Goal: Task Accomplishment & Management: Complete application form

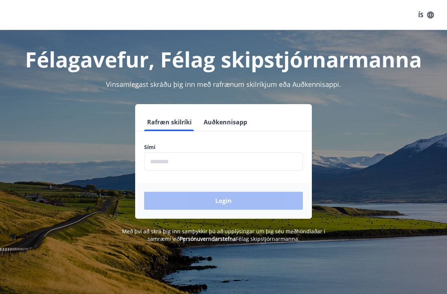
click at [155, 158] on input "phone" at bounding box center [223, 161] width 159 height 18
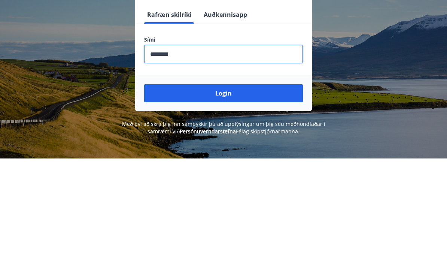
type input "********"
click at [224, 192] on button "Login" at bounding box center [223, 201] width 159 height 18
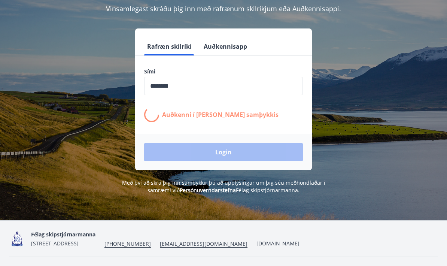
scroll to position [93, 0]
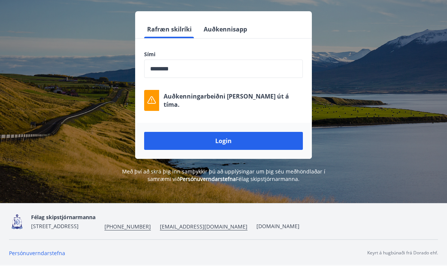
click at [222, 144] on button "Login" at bounding box center [223, 141] width 159 height 18
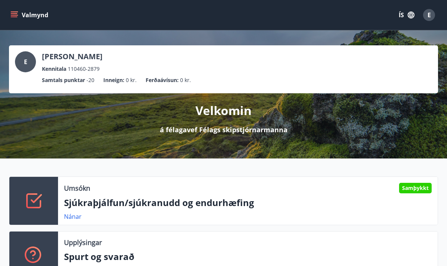
click at [15, 18] on icon "menu" at bounding box center [13, 14] width 7 height 7
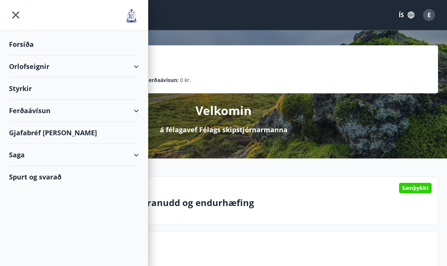
click at [16, 91] on div "Styrkir" at bounding box center [74, 89] width 130 height 22
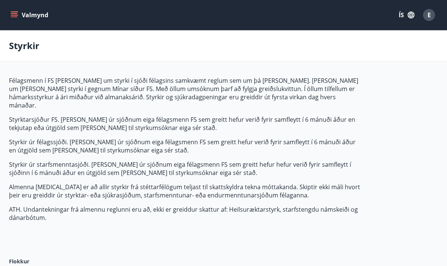
type input "***"
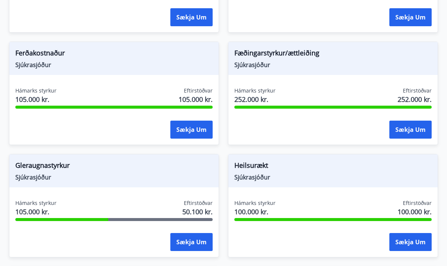
scroll to position [480, 0]
click at [410, 235] on button "Sækja um" at bounding box center [411, 242] width 42 height 18
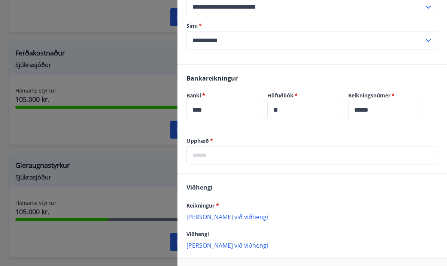
scroll to position [149, 0]
click at [205, 214] on p "[PERSON_NAME] við viðhengi" at bounding box center [313, 217] width 252 height 7
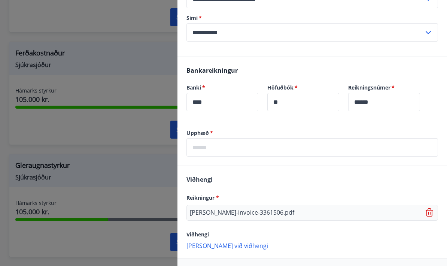
scroll to position [158, 0]
click at [194, 148] on input "text" at bounding box center [313, 148] width 252 height 18
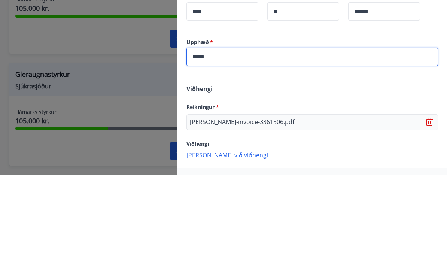
type input "******"
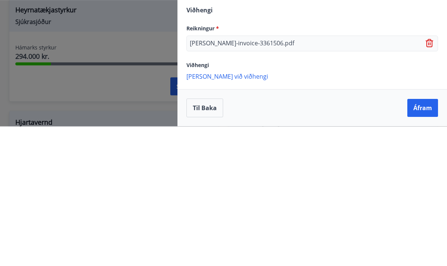
scroll to position [748, 0]
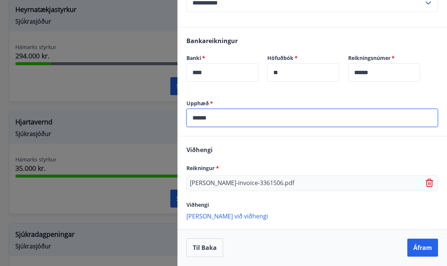
click at [420, 243] on button "Áfram" at bounding box center [423, 248] width 31 height 18
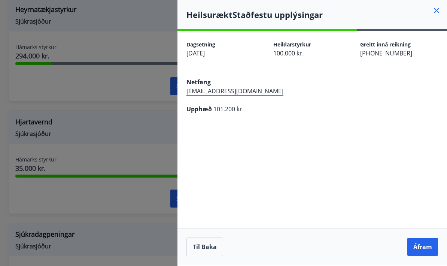
scroll to position [29, 0]
click at [422, 249] on button "Áfram" at bounding box center [423, 247] width 31 height 18
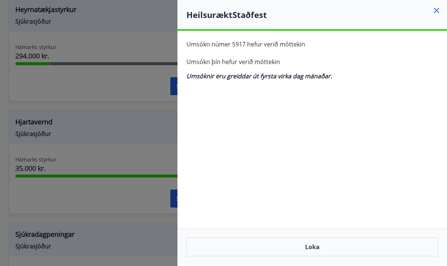
click at [311, 246] on button "Loka" at bounding box center [313, 246] width 252 height 19
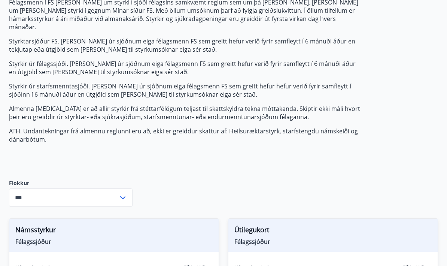
scroll to position [0, 0]
